Goal: Information Seeking & Learning: Find specific page/section

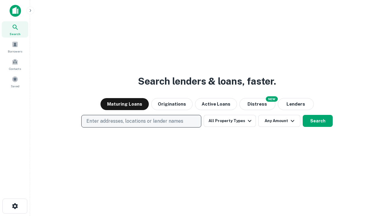
click at [141, 121] on p "Enter addresses, locations or lender names" at bounding box center [135, 121] width 97 height 7
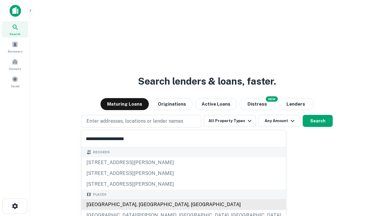
click at [144, 205] on div "[GEOGRAPHIC_DATA], [GEOGRAPHIC_DATA], [GEOGRAPHIC_DATA]" at bounding box center [184, 204] width 205 height 11
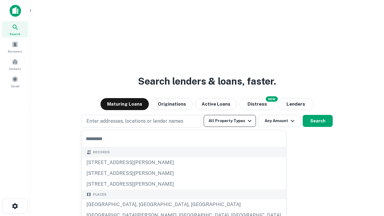
click at [230, 121] on button "All Property Types" at bounding box center [230, 121] width 52 height 12
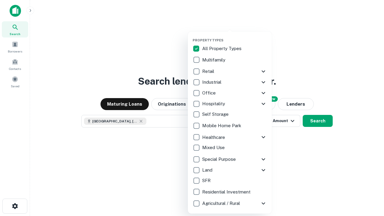
click at [235, 36] on button "button" at bounding box center [235, 36] width 84 height 0
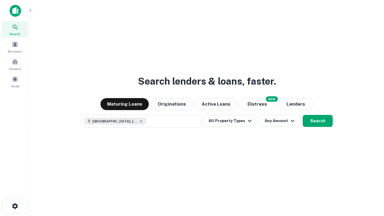
scroll to position [10, 0]
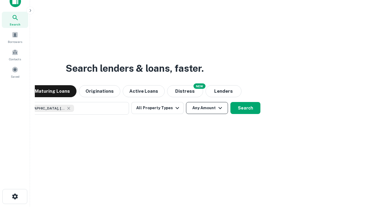
click at [186, 102] on button "Any Amount" at bounding box center [207, 108] width 42 height 12
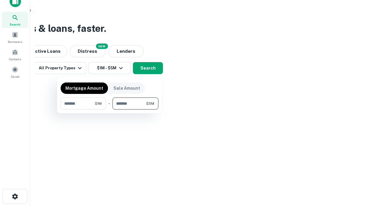
type input "*******"
click at [110, 110] on button "button" at bounding box center [110, 110] width 98 height 0
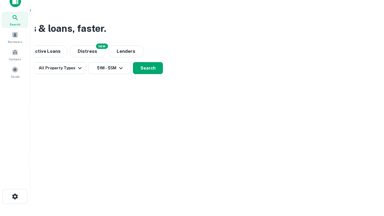
scroll to position [10, 0]
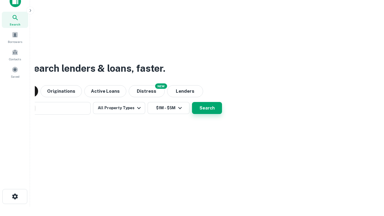
click at [192, 102] on button "Search" at bounding box center [207, 108] width 30 height 12
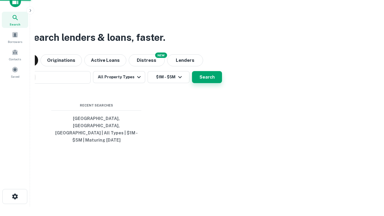
scroll to position [20, 170]
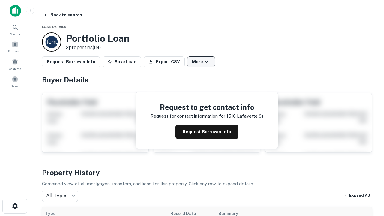
click at [201, 62] on button "More" at bounding box center [201, 61] width 28 height 11
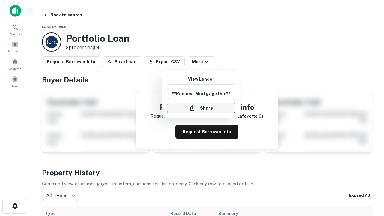
click at [201, 108] on button "Share" at bounding box center [201, 108] width 68 height 11
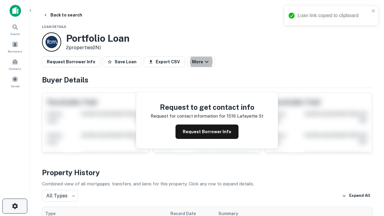
click at [15, 206] on icon "button" at bounding box center [14, 206] width 7 height 7
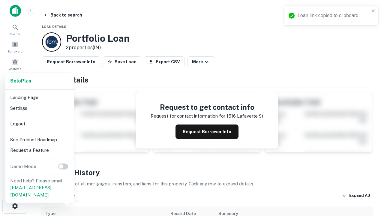
click at [40, 124] on li "Logout" at bounding box center [40, 124] width 64 height 11
